Goal: Transaction & Acquisition: Obtain resource

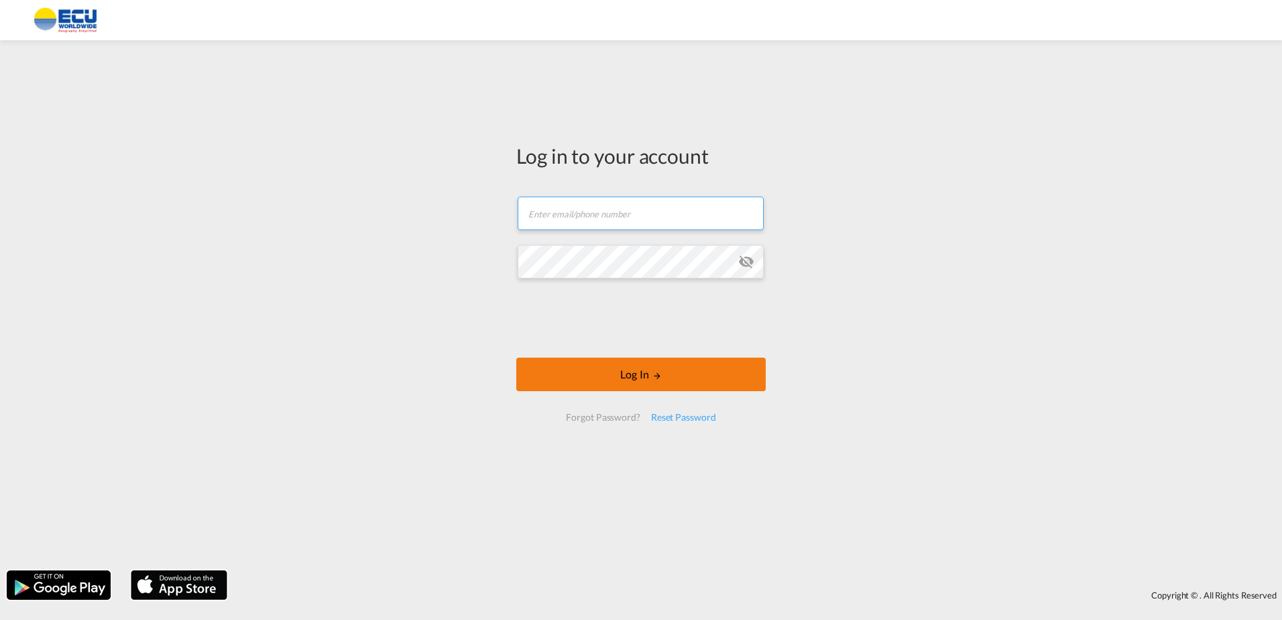
type input "[PERSON_NAME][EMAIL_ADDRESS][DOMAIN_NAME]"
click at [631, 370] on button "Log In" at bounding box center [641, 375] width 250 height 34
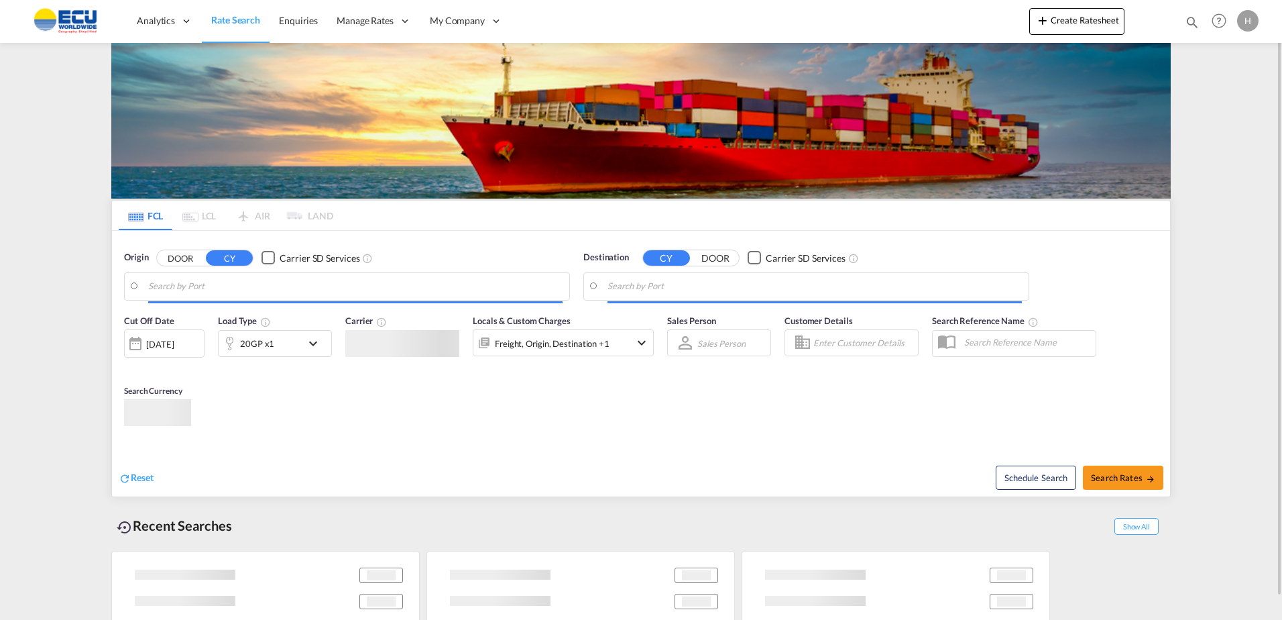
type input "[GEOGRAPHIC_DATA], BEANR"
type input "Hamad, QAHMD"
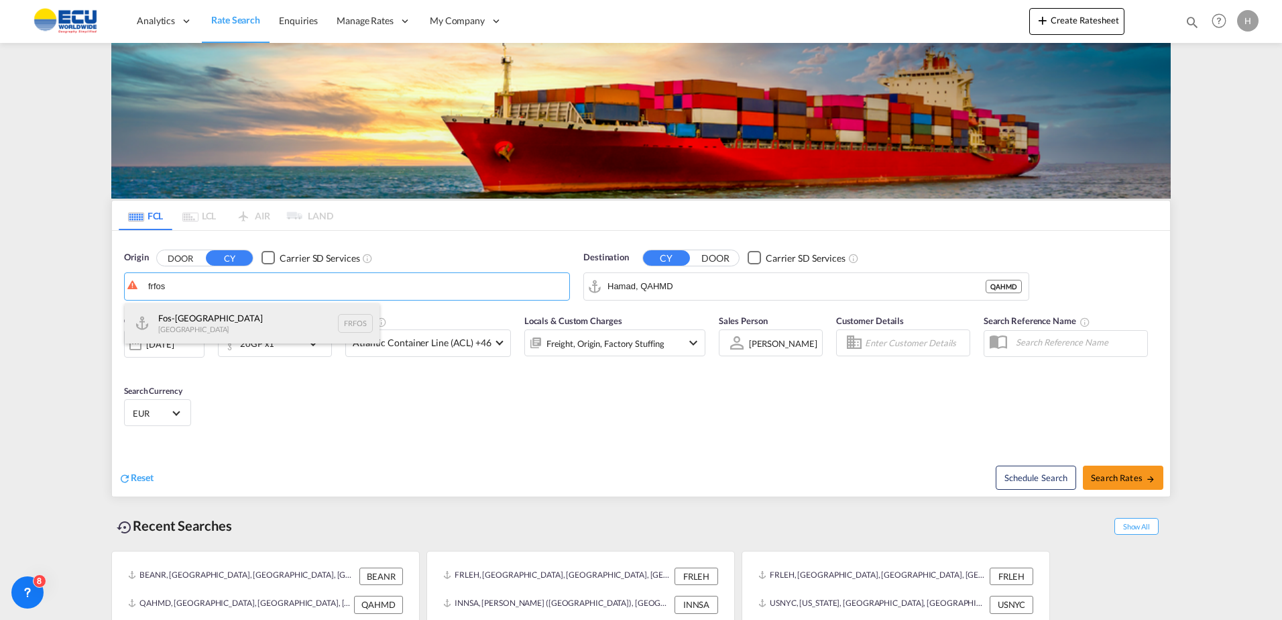
click at [252, 317] on div "Fos-sur-Mer [GEOGRAPHIC_DATA] FRFOS" at bounding box center [252, 323] width 255 height 40
type input "Fos-[GEOGRAPHIC_DATA], [GEOGRAPHIC_DATA]"
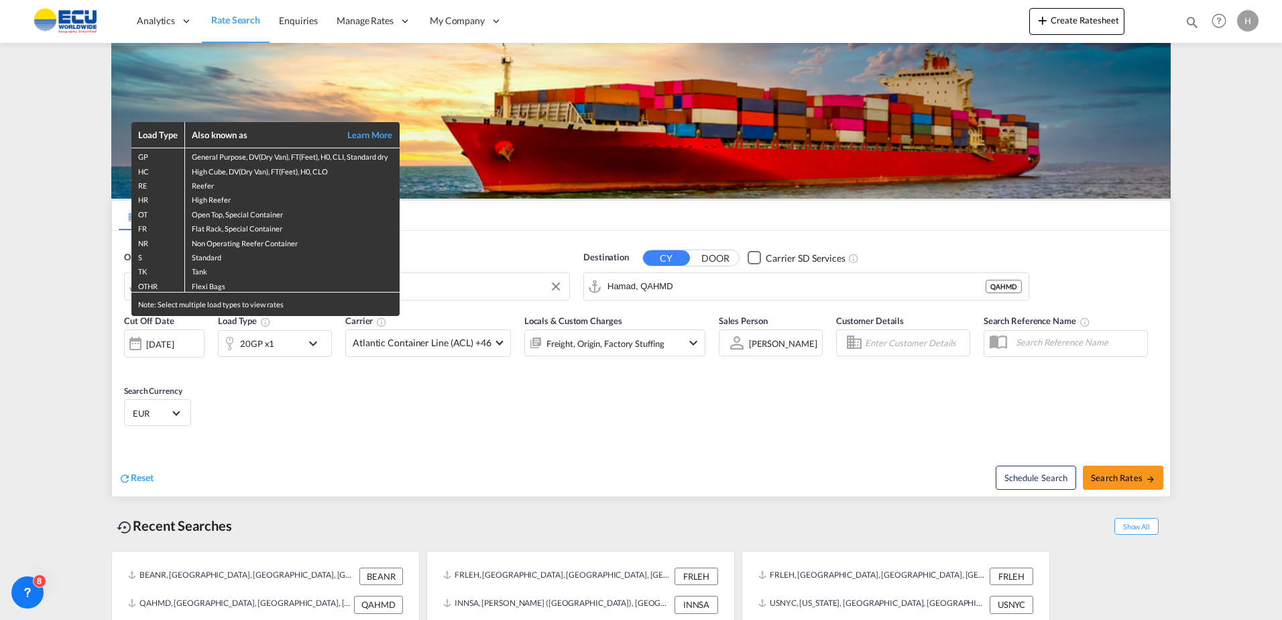
click at [704, 287] on div "Load Type Also known as Learn More GP General Purpose, DV(Dry Van), FT(Feet), H…" at bounding box center [641, 310] width 1282 height 620
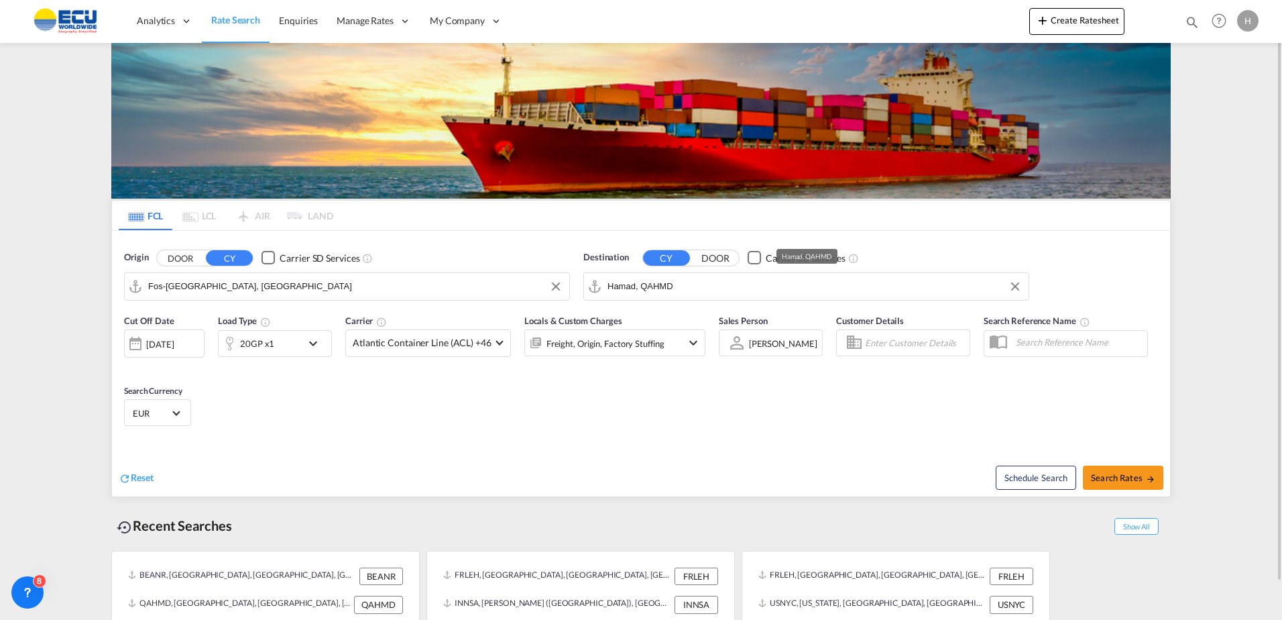
click at [687, 288] on input "Hamad, QAHMD" at bounding box center [815, 286] width 415 height 20
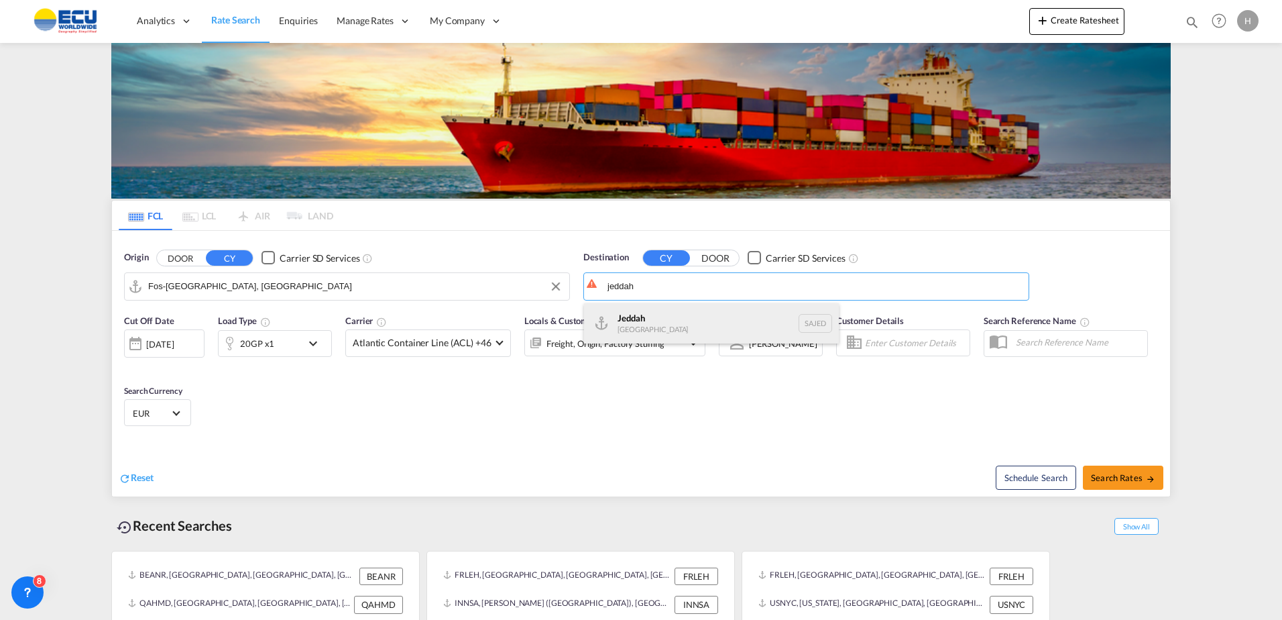
click at [669, 306] on div "Jeddah [GEOGRAPHIC_DATA] SAJED" at bounding box center [711, 323] width 255 height 40
type input "Jeddah, SAJED"
click at [482, 386] on div "Cut Off Date [DATE] [DATE] Load Type 20GP x1 Carrier Atlantic Container Line (A…" at bounding box center [641, 372] width 1058 height 131
drag, startPoint x: 482, startPoint y: 386, endPoint x: 397, endPoint y: 386, distance: 84.5
click at [396, 387] on div "Cut Off Date [DATE] [DATE] Load Type 20GP x1 Carrier Atlantic Container Line (A…" at bounding box center [641, 372] width 1058 height 131
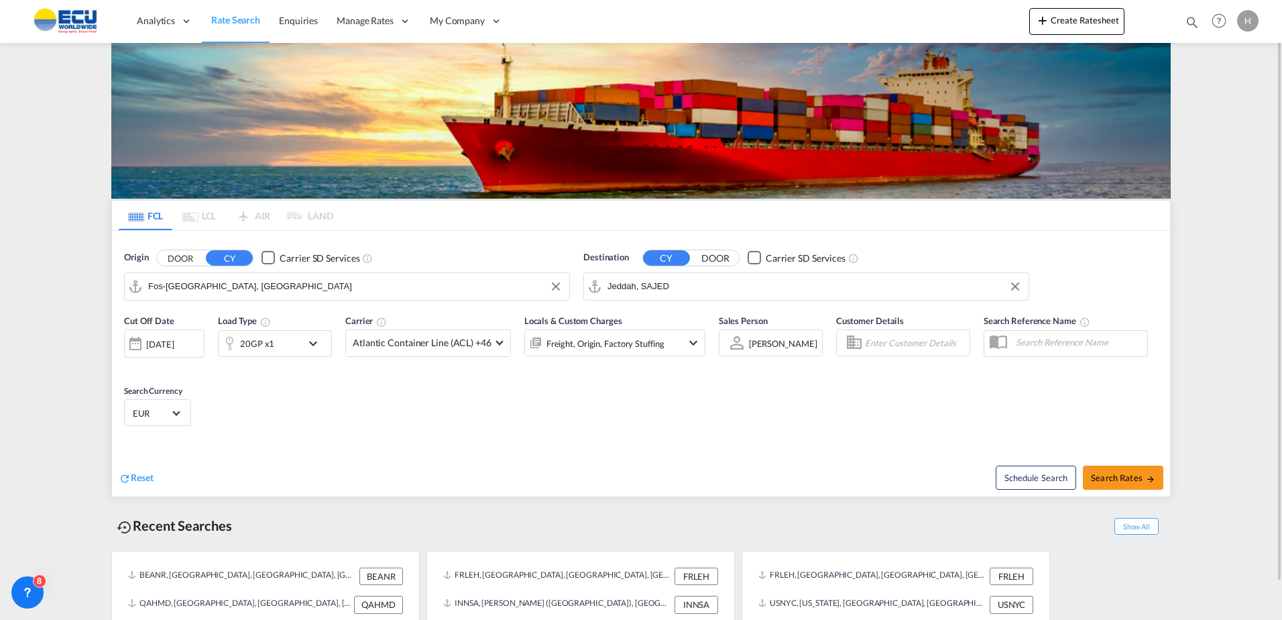
drag, startPoint x: 397, startPoint y: 386, endPoint x: 290, endPoint y: 394, distance: 106.9
click at [290, 394] on div "Cut Off Date [DATE] [DATE] Load Type 20GP x1 Carrier Atlantic Container Line (A…" at bounding box center [641, 372] width 1058 height 131
click at [258, 344] on div "20GP x1" at bounding box center [257, 343] width 34 height 19
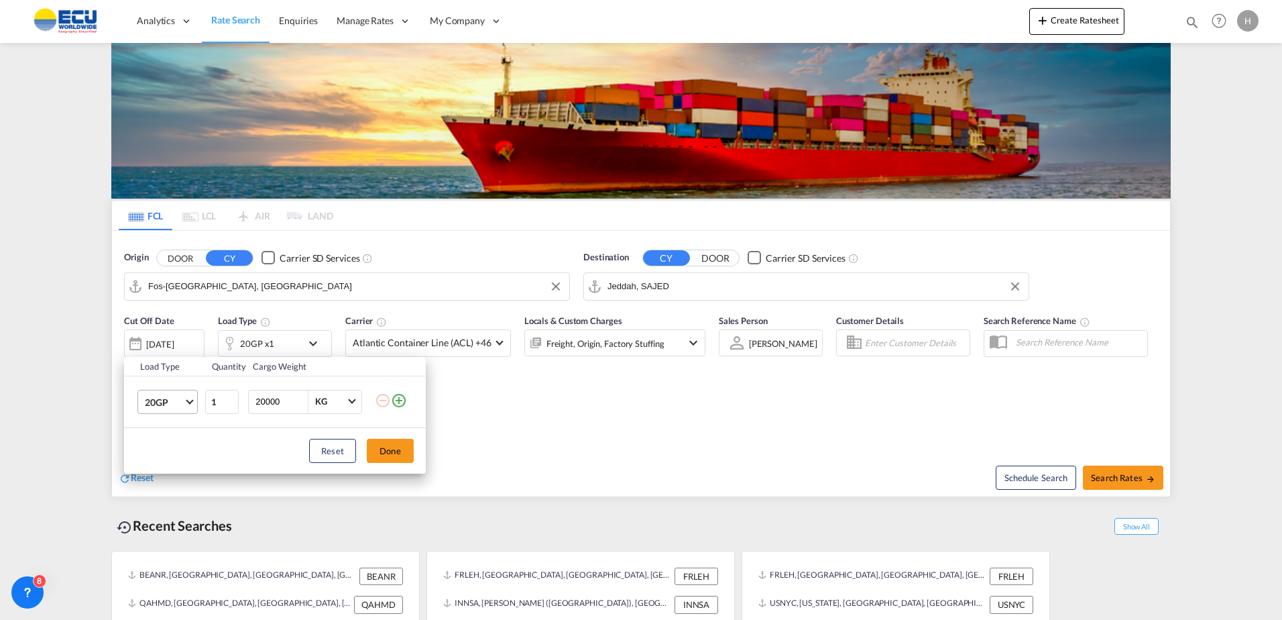
click at [160, 390] on md-select-value "20GP" at bounding box center [171, 401] width 54 height 23
click at [166, 469] on div "40HC" at bounding box center [157, 465] width 25 height 13
click at [400, 456] on button "Done" at bounding box center [390, 451] width 47 height 24
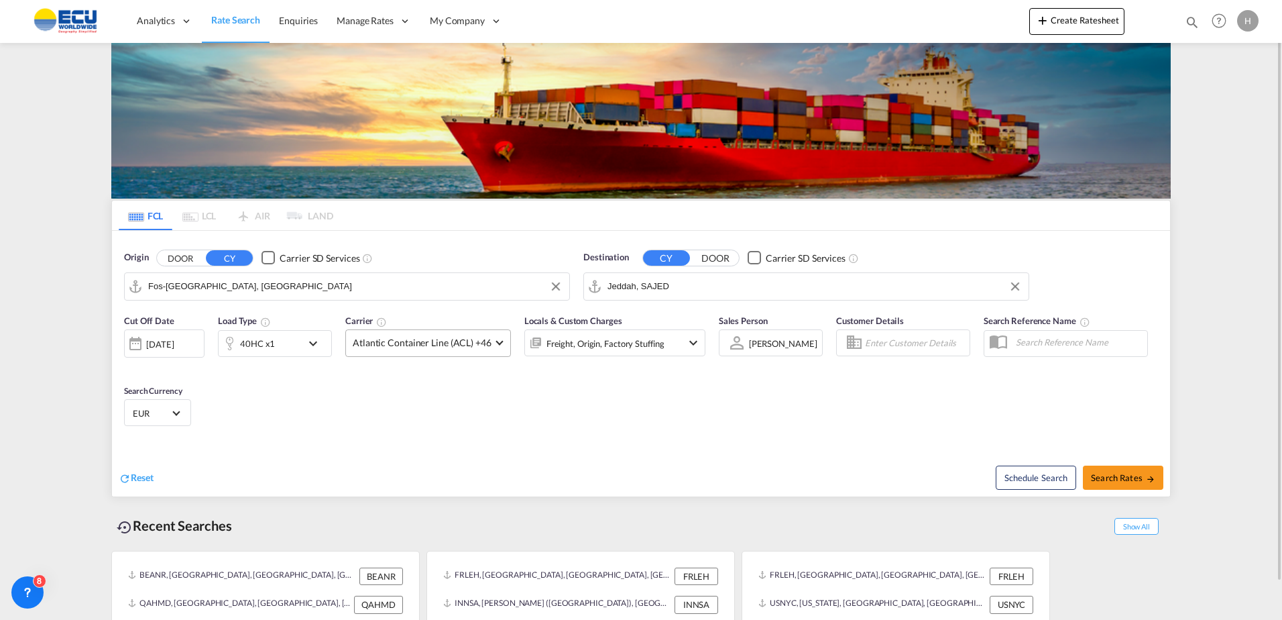
click at [445, 343] on span "Atlantic Container Line (ACL) +46" at bounding box center [422, 342] width 139 height 13
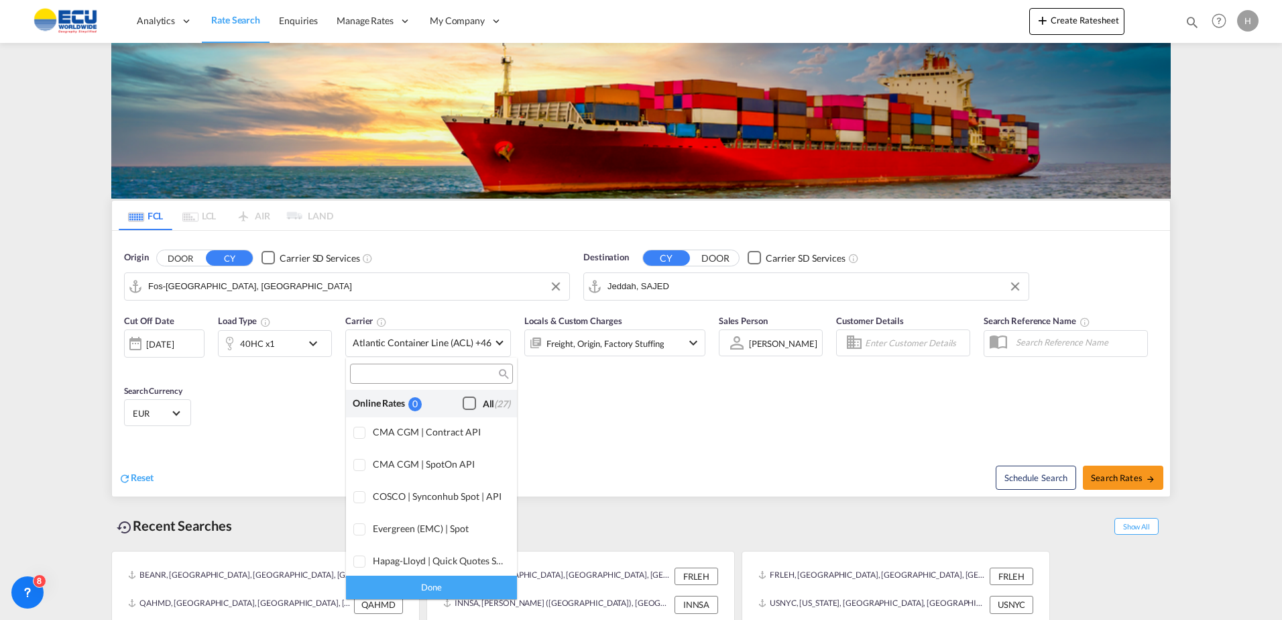
click at [463, 404] on div "Checkbox No Ink" at bounding box center [469, 402] width 13 height 13
click at [455, 587] on div "Done" at bounding box center [431, 587] width 171 height 23
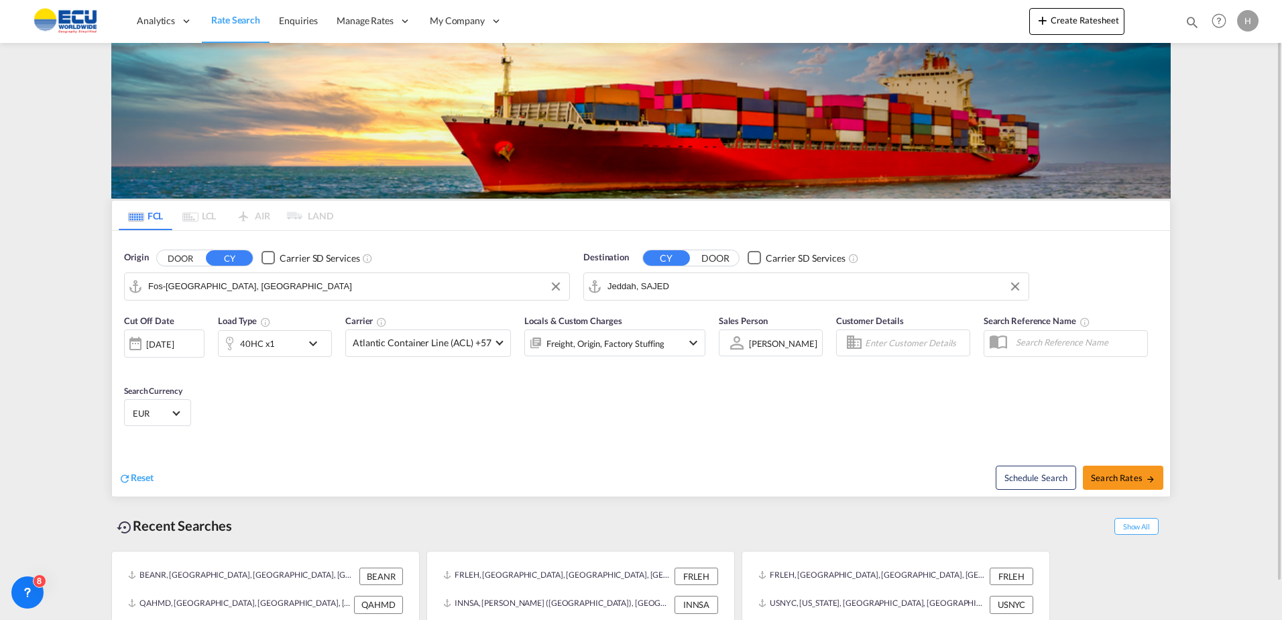
drag, startPoint x: 613, startPoint y: 432, endPoint x: 618, endPoint y: 358, distance: 74.0
click at [613, 431] on div "Cut Off Date [DATE] [DATE] Load Type 40HC x1 Carrier Atlantic Container Line (A…" at bounding box center [641, 372] width 1058 height 131
click at [620, 346] on div "Freight, Origin, Factory Stuffing" at bounding box center [606, 343] width 118 height 19
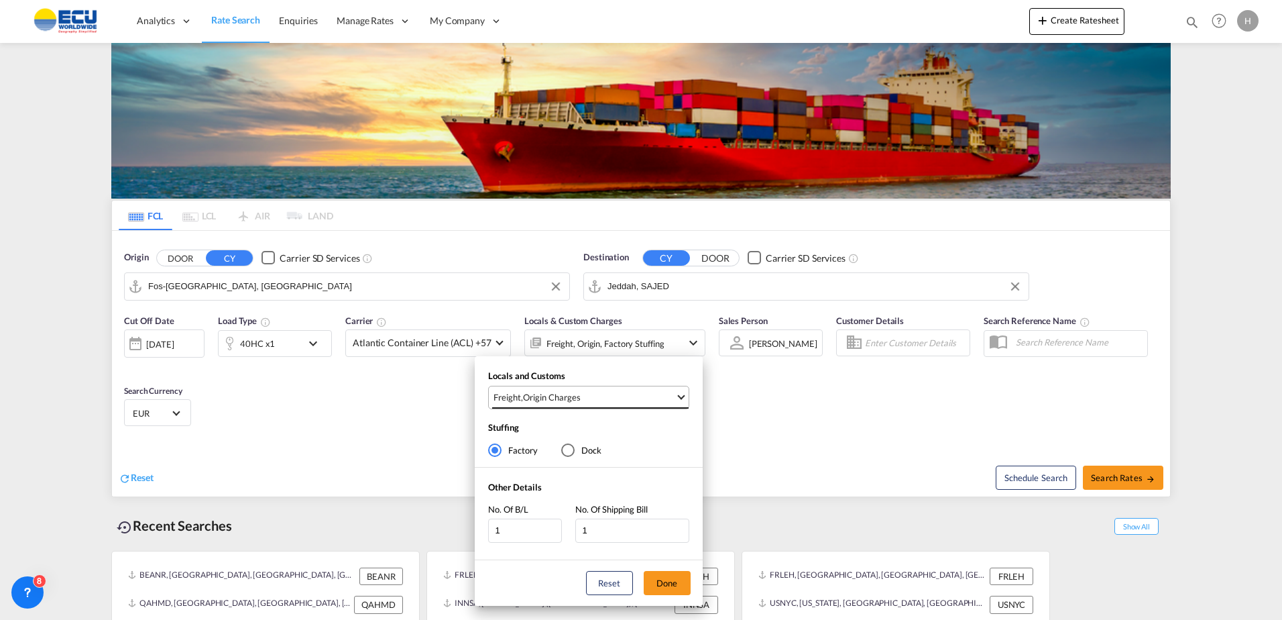
click at [661, 398] on span "Freight , Origin Charges" at bounding box center [585, 397] width 182 height 12
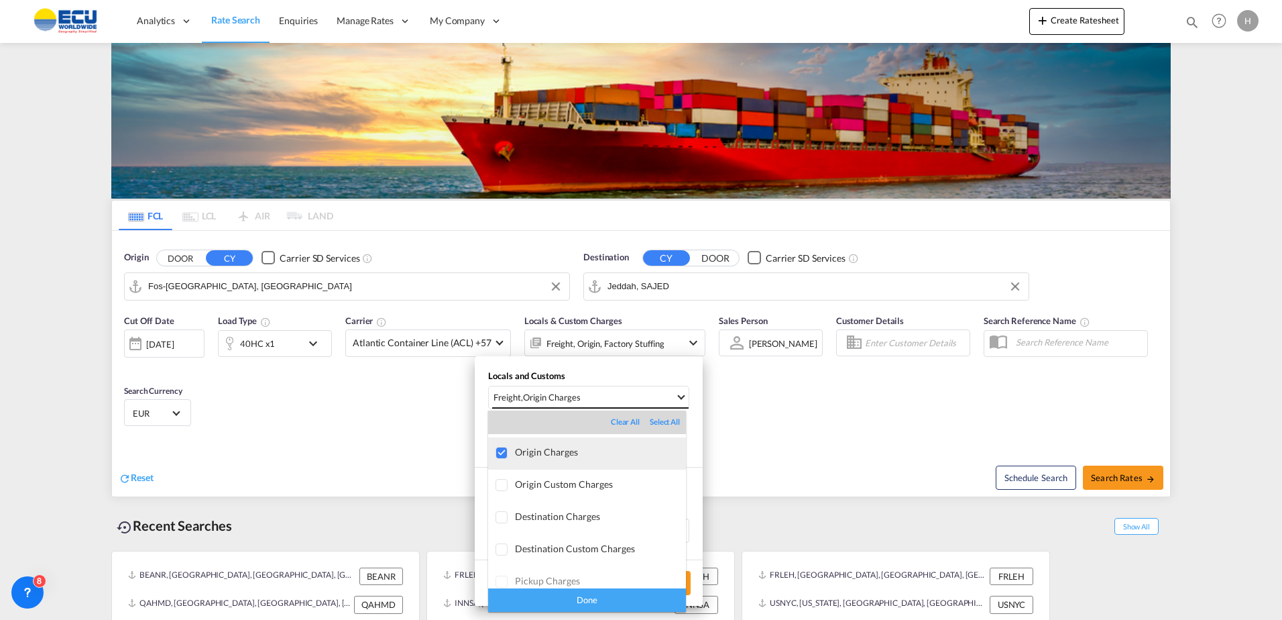
scroll to position [71, 0]
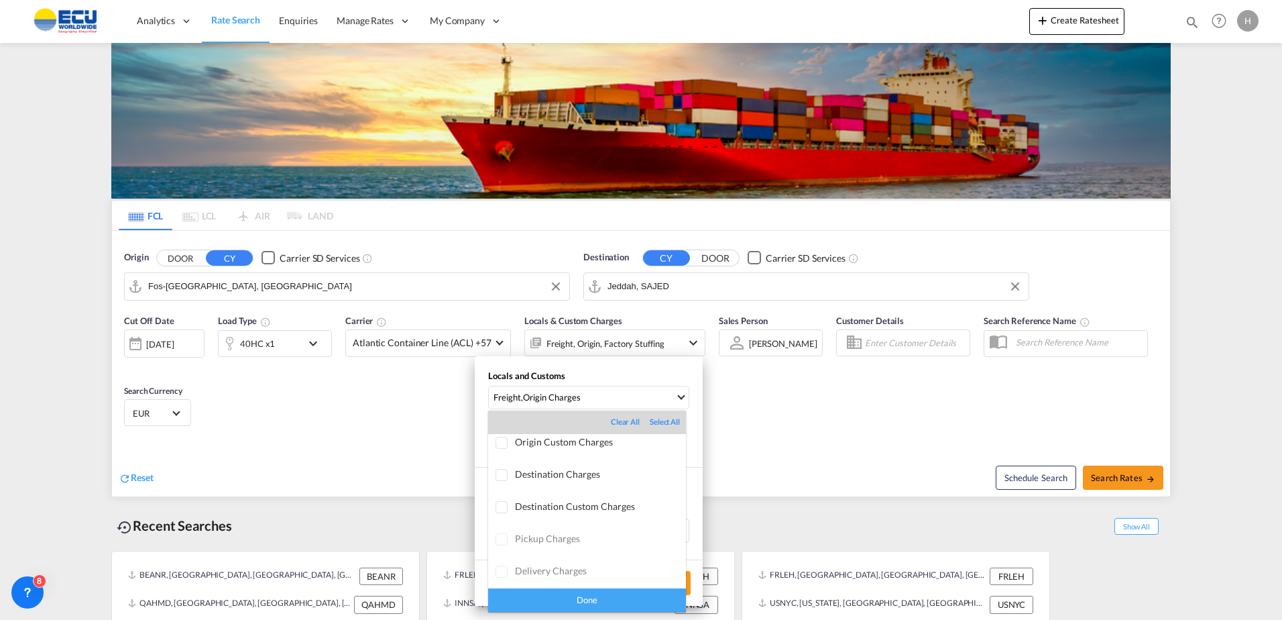
click at [848, 421] on md-backdrop at bounding box center [641, 310] width 1282 height 620
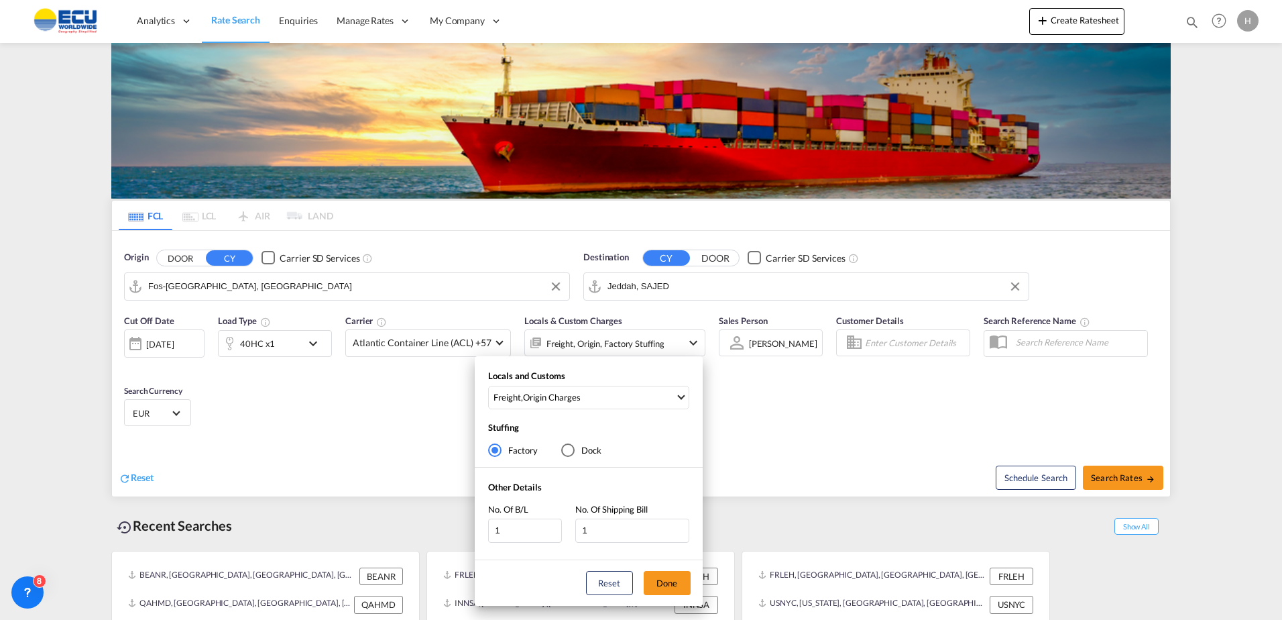
click at [831, 421] on div "Locals and Customs Freight , Origin Charges Stuffing Factory Dock Other Details…" at bounding box center [641, 310] width 1282 height 620
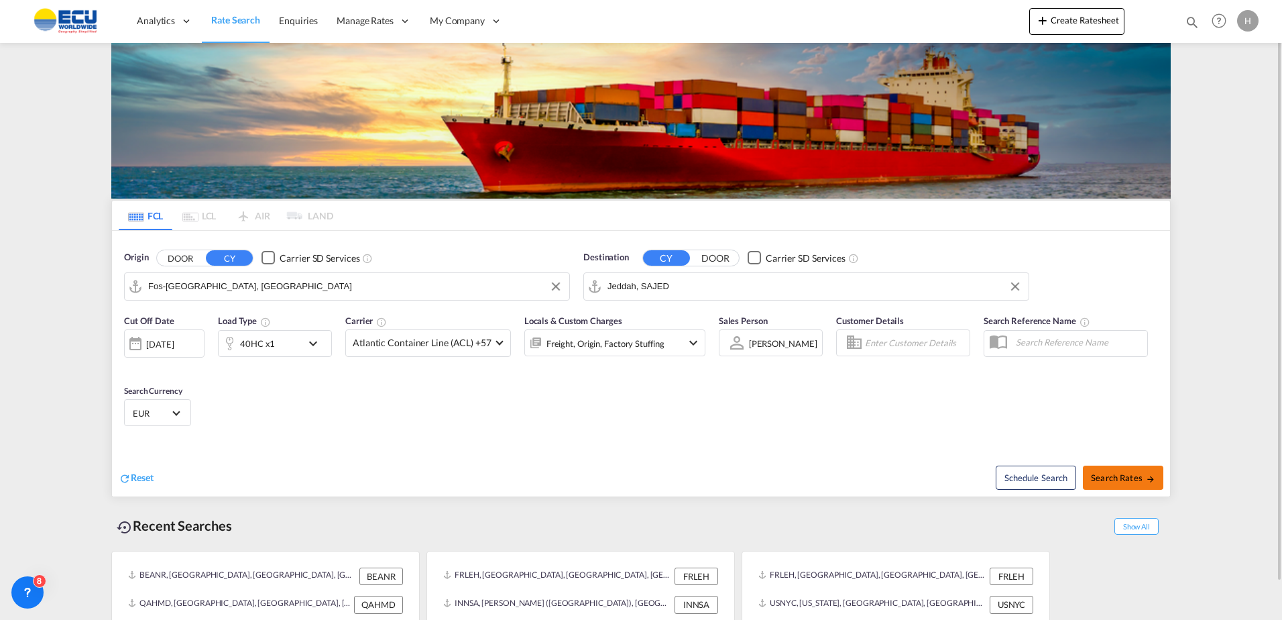
click at [1134, 477] on span "Search Rates" at bounding box center [1123, 477] width 64 height 11
type input "FRFOS to SAJED / [DATE]"
